Goal: Find contact information: Find contact information

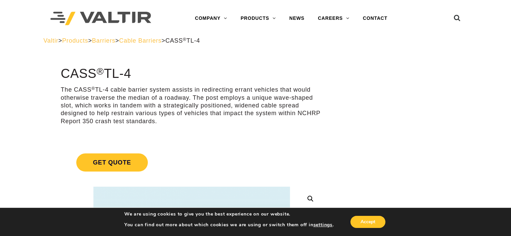
click at [115, 41] on span "Barriers" at bounding box center [103, 40] width 23 height 7
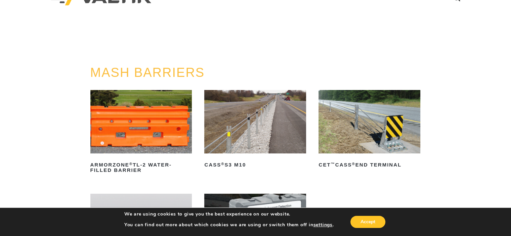
scroll to position [20, 0]
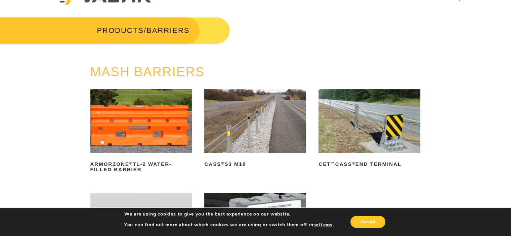
click at [240, 136] on img at bounding box center [255, 121] width 102 height 64
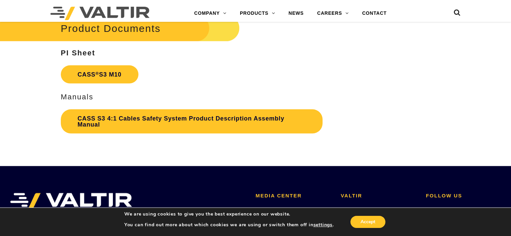
scroll to position [1438, 0]
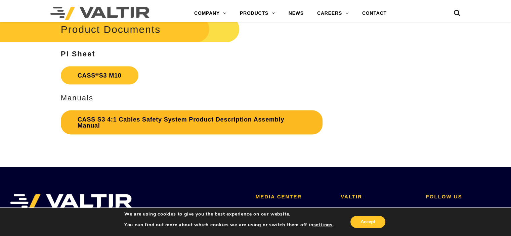
click at [106, 122] on link "CASS S3 4:1 Cables Safety System Product Description Assembly Manual" at bounding box center [192, 123] width 262 height 24
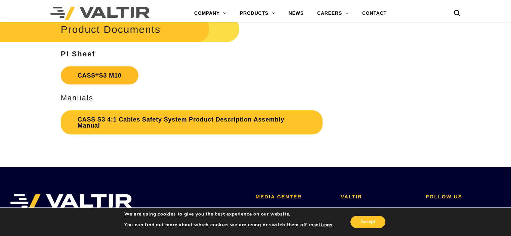
click at [106, 77] on link "CASS ® S3 M10" at bounding box center [100, 76] width 78 height 18
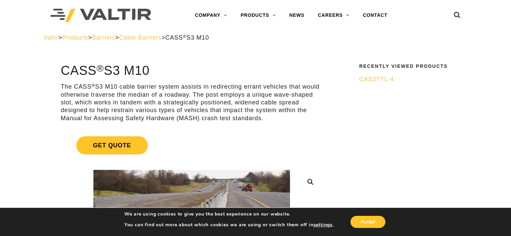
scroll to position [0, 0]
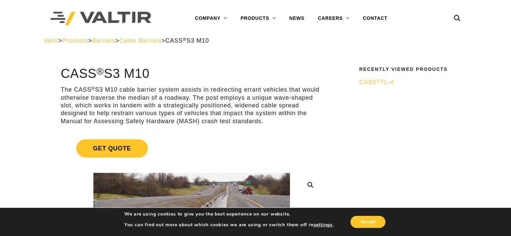
click at [372, 83] on span "CASS ® TL-4" at bounding box center [376, 82] width 35 height 7
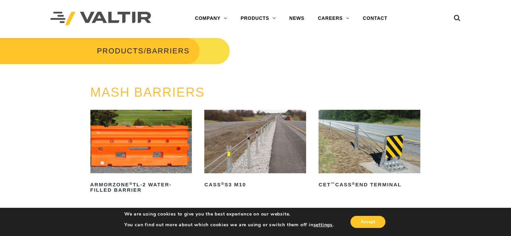
click at [232, 177] on link "CASS ® S3 M10" at bounding box center [255, 150] width 102 height 80
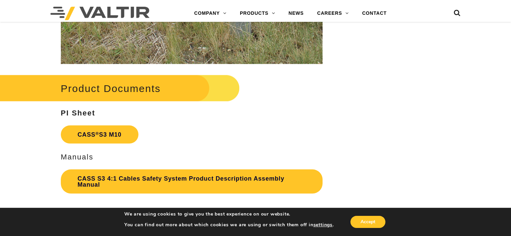
scroll to position [1379, 0]
click at [460, 14] on icon at bounding box center [457, 14] width 7 height 10
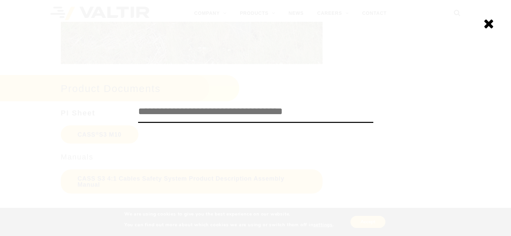
paste input "**********"
type input "******"
click input "******" at bounding box center [0, 0] width 0 height 0
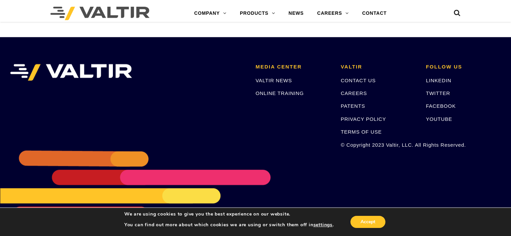
scroll to position [1571, 0]
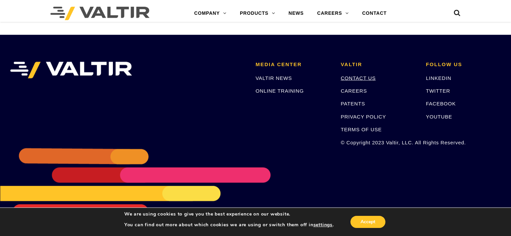
click at [356, 78] on link "CONTACT US" at bounding box center [358, 78] width 35 height 6
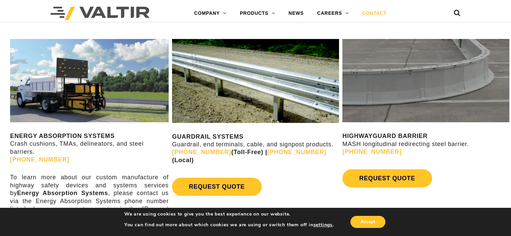
scroll to position [323, 0]
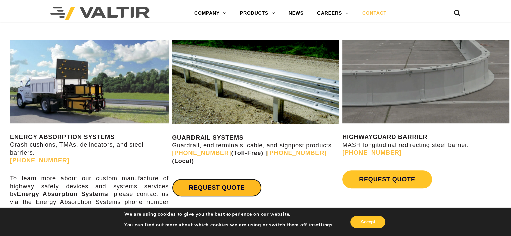
click at [233, 179] on link "REQUEST QUOTE" at bounding box center [216, 188] width 89 height 18
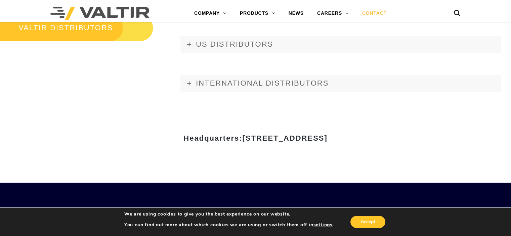
scroll to position [803, 0]
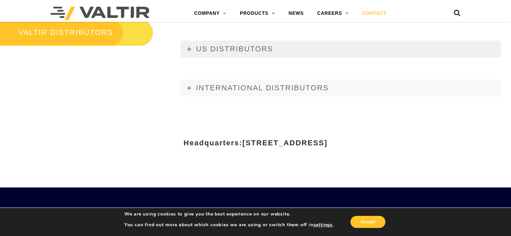
click at [186, 50] on link "US DISTRIBUTORS" at bounding box center [340, 49] width 321 height 17
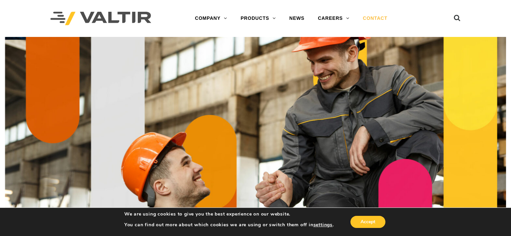
click at [377, 17] on link "CONTACT" at bounding box center [375, 18] width 38 height 13
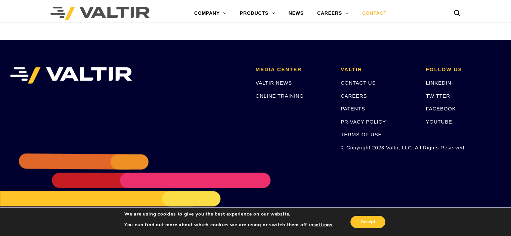
scroll to position [956, 0]
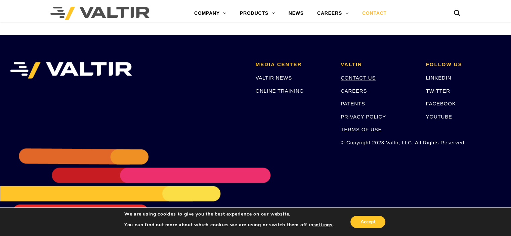
click at [362, 76] on link "CONTACT US" at bounding box center [358, 78] width 35 height 6
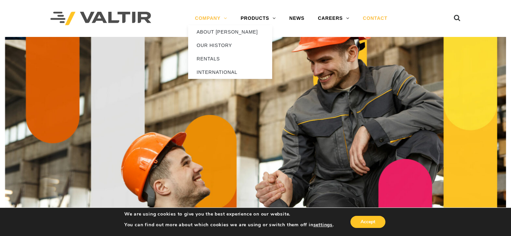
click at [218, 19] on link "COMPANY" at bounding box center [211, 18] width 46 height 13
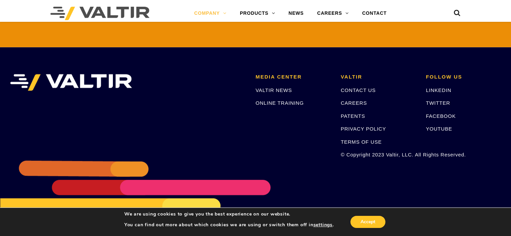
scroll to position [1597, 0]
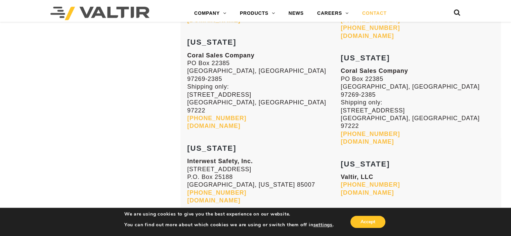
scroll to position [892, 0]
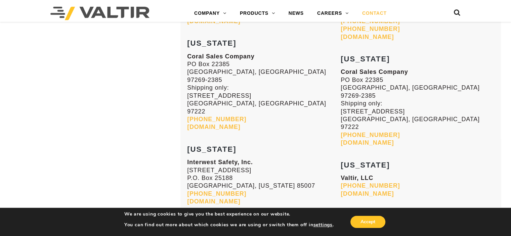
click at [361, 139] on link "[DOMAIN_NAME]" at bounding box center [367, 142] width 53 height 7
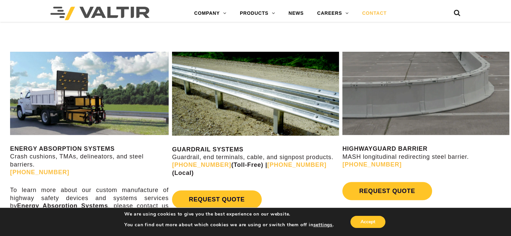
scroll to position [311, 0]
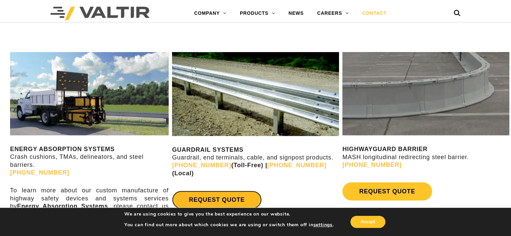
click at [226, 192] on link "REQUEST QUOTE" at bounding box center [216, 200] width 89 height 18
